Goal: Task Accomplishment & Management: Use online tool/utility

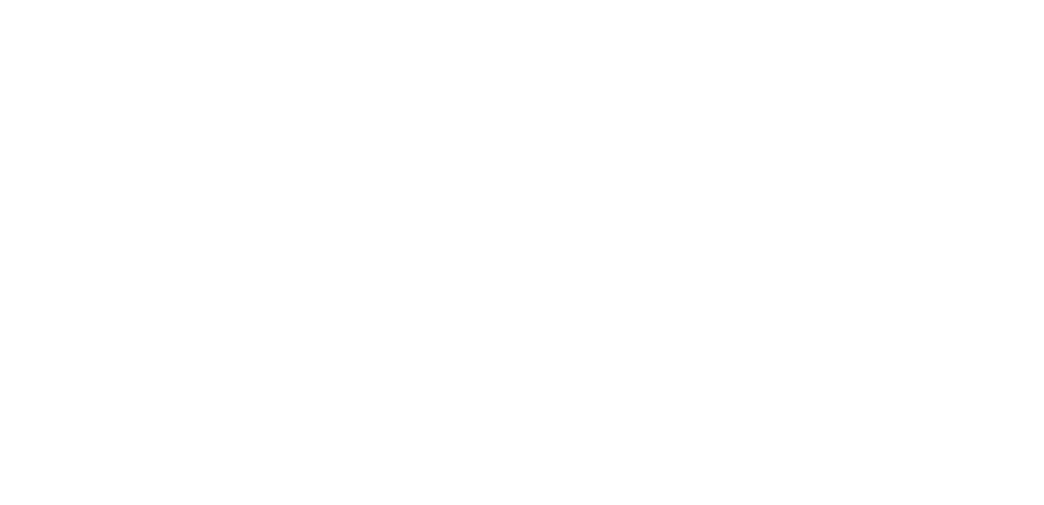
click at [923, 16] on div at bounding box center [522, 252] width 1044 height 505
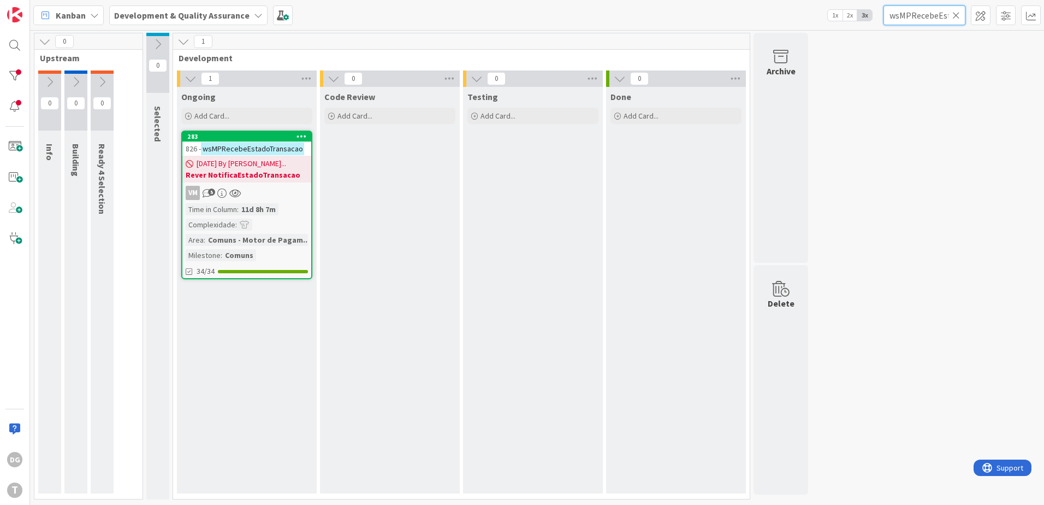
click at [928, 15] on input "wsMPRecebeEstadoTransacao" at bounding box center [924, 15] width 82 height 20
paste input "SIRCOMPesquisaNIPCOuIntDatas"
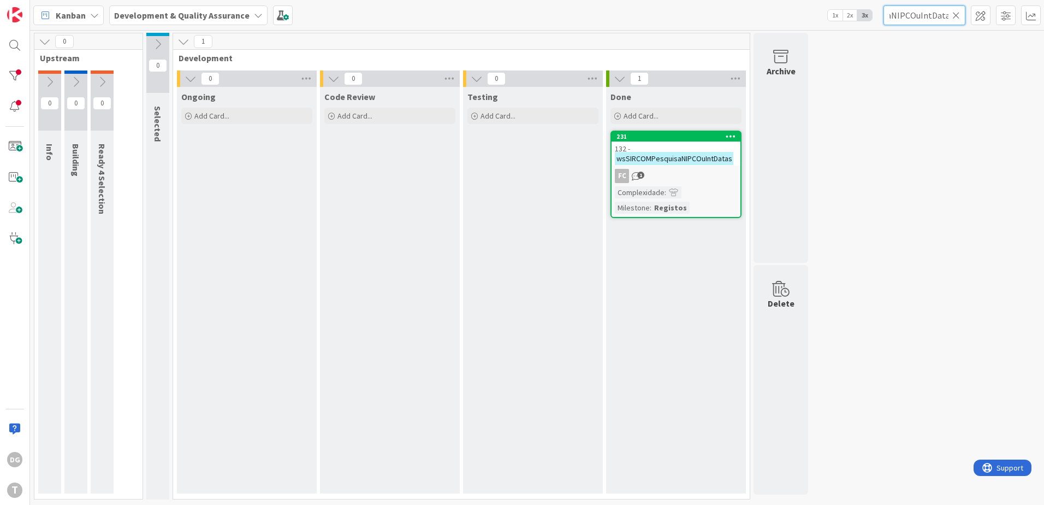
type input "wsSIRCOMPesquisaNIPCOuIntDatas"
click at [723, 176] on div "FC 1" at bounding box center [676, 176] width 129 height 14
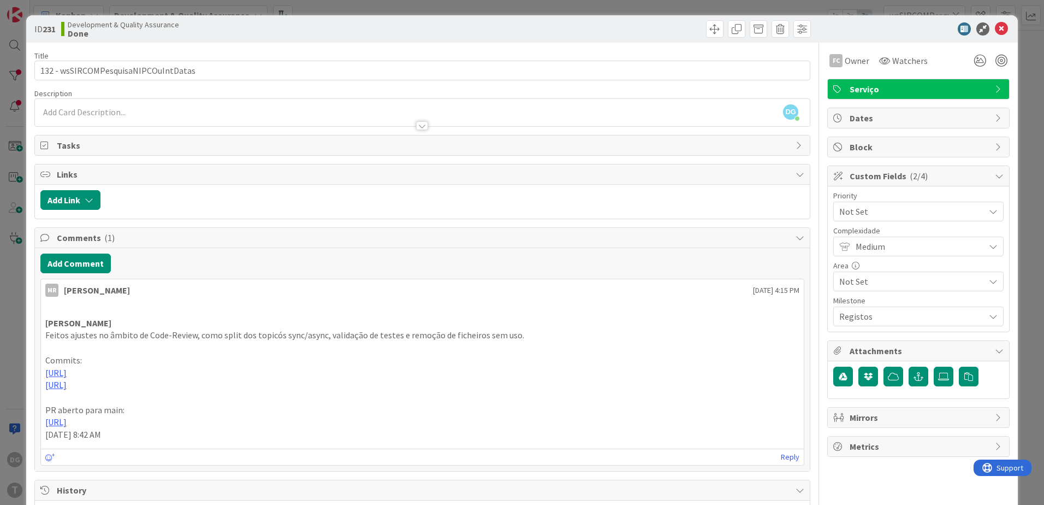
drag, startPoint x: 42, startPoint y: 424, endPoint x: 388, endPoint y: 428, distance: 346.2
click at [388, 428] on div "[PERSON_NAME] Feitos ajustes no âmbito de Code-Review, como split dos topicós s…" at bounding box center [422, 372] width 763 height 145
copy link "[URL]"
